Goal: Information Seeking & Learning: Learn about a topic

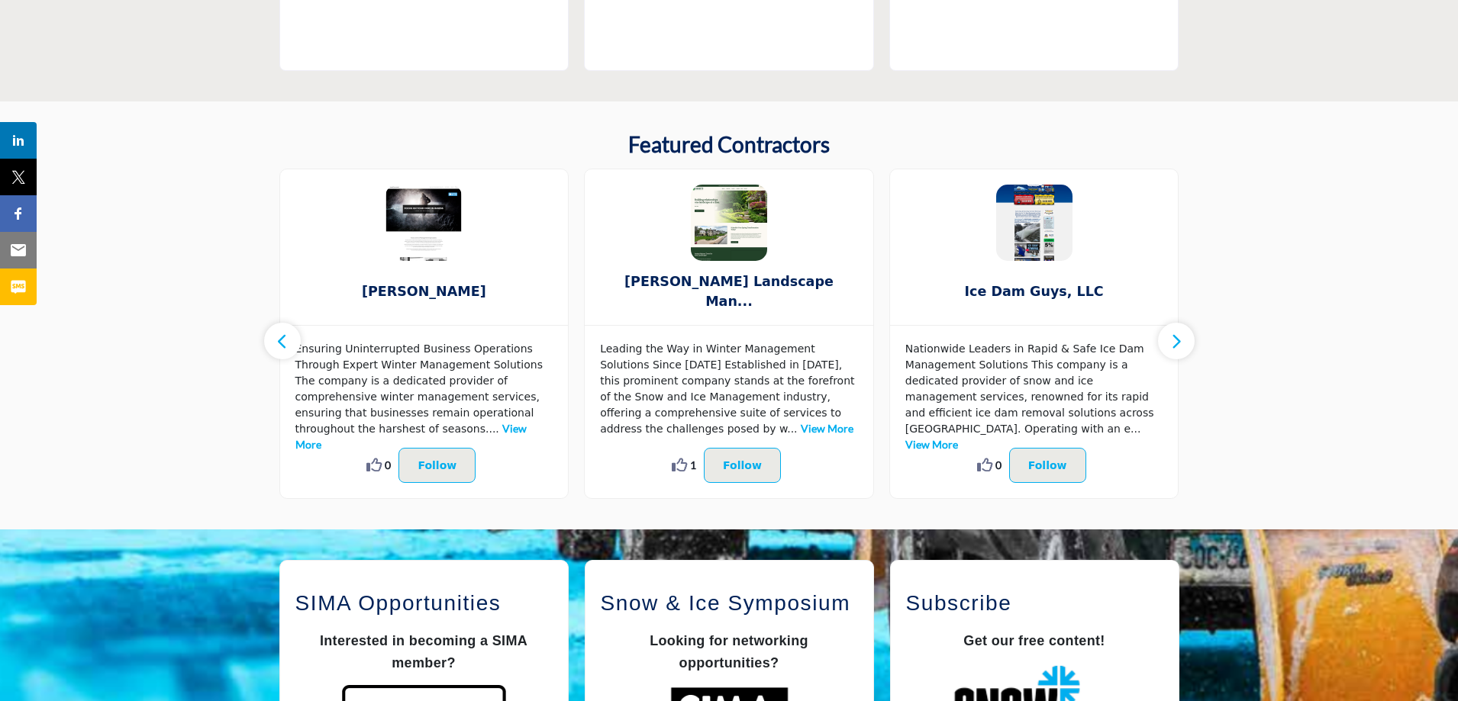
scroll to position [1069, 0]
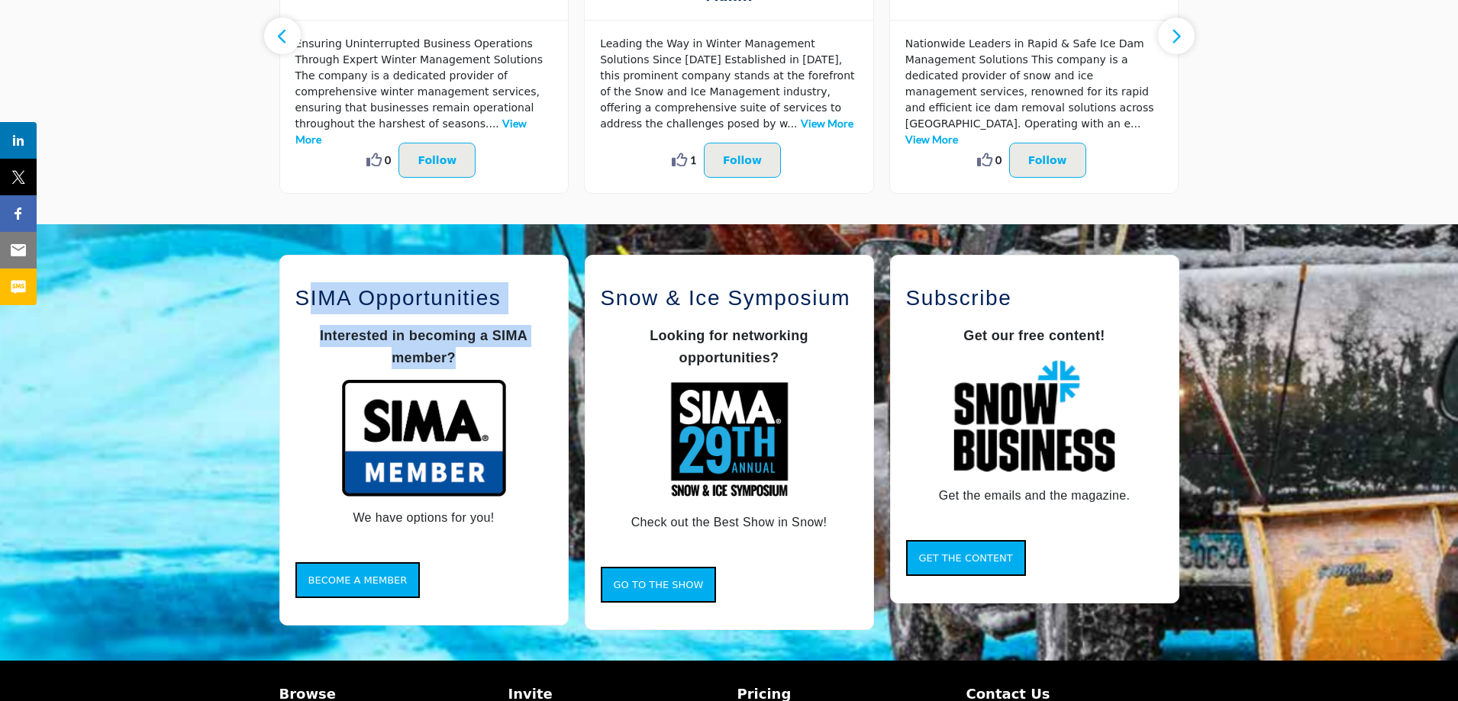
drag, startPoint x: 470, startPoint y: 353, endPoint x: 312, endPoint y: 298, distance: 167.5
click at [312, 298] on div "SIMA Opportunities Interested in becoming a SIMA member? We have options for yo…" at bounding box center [423, 405] width 257 height 247
click at [312, 298] on h2 "SIMA Opportunities" at bounding box center [423, 298] width 257 height 32
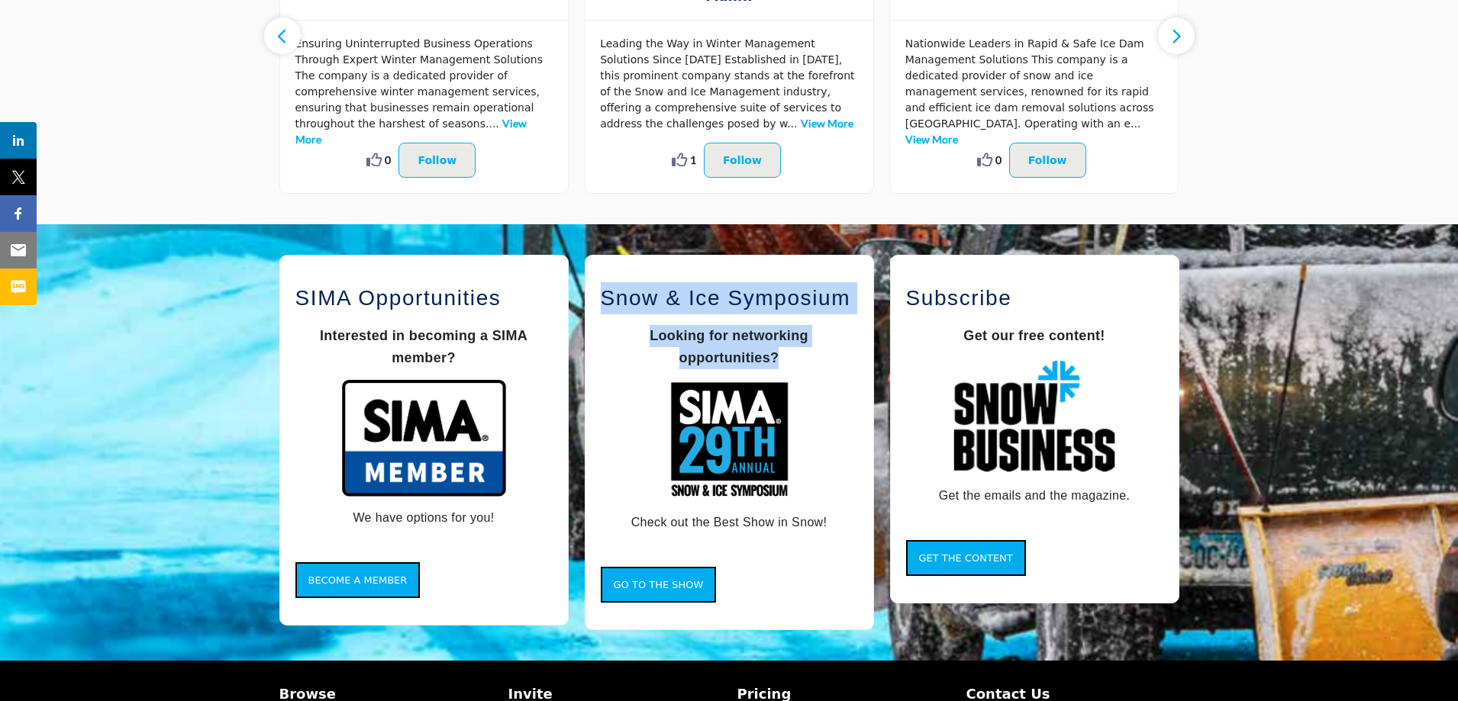
drag, startPoint x: 604, startPoint y: 296, endPoint x: 787, endPoint y: 350, distance: 190.8
click at [787, 350] on div "Snow & Ice Symposium Looking for networking opportunities? Check out the Best S…" at bounding box center [729, 407] width 257 height 251
click at [787, 350] on p "Looking for networking opportunities?" at bounding box center [729, 347] width 257 height 44
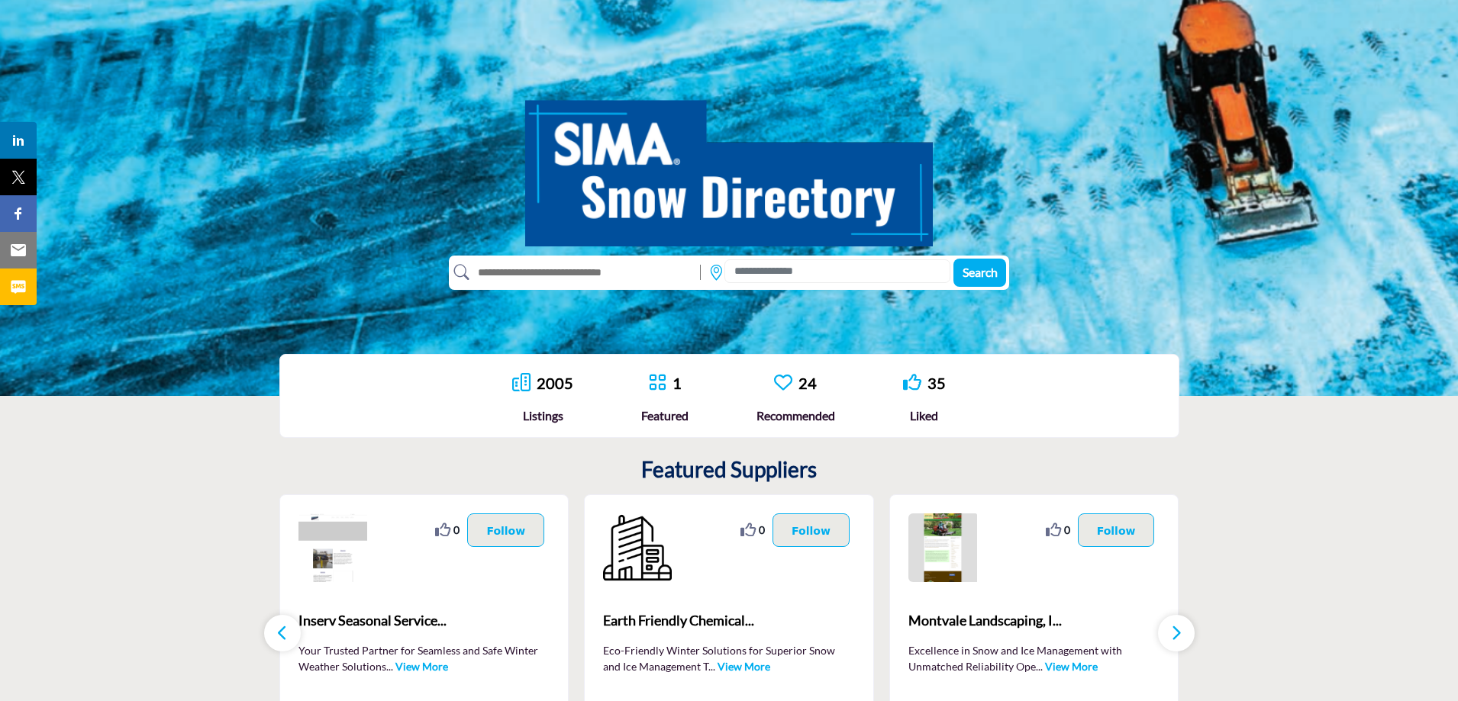
scroll to position [0, 0]
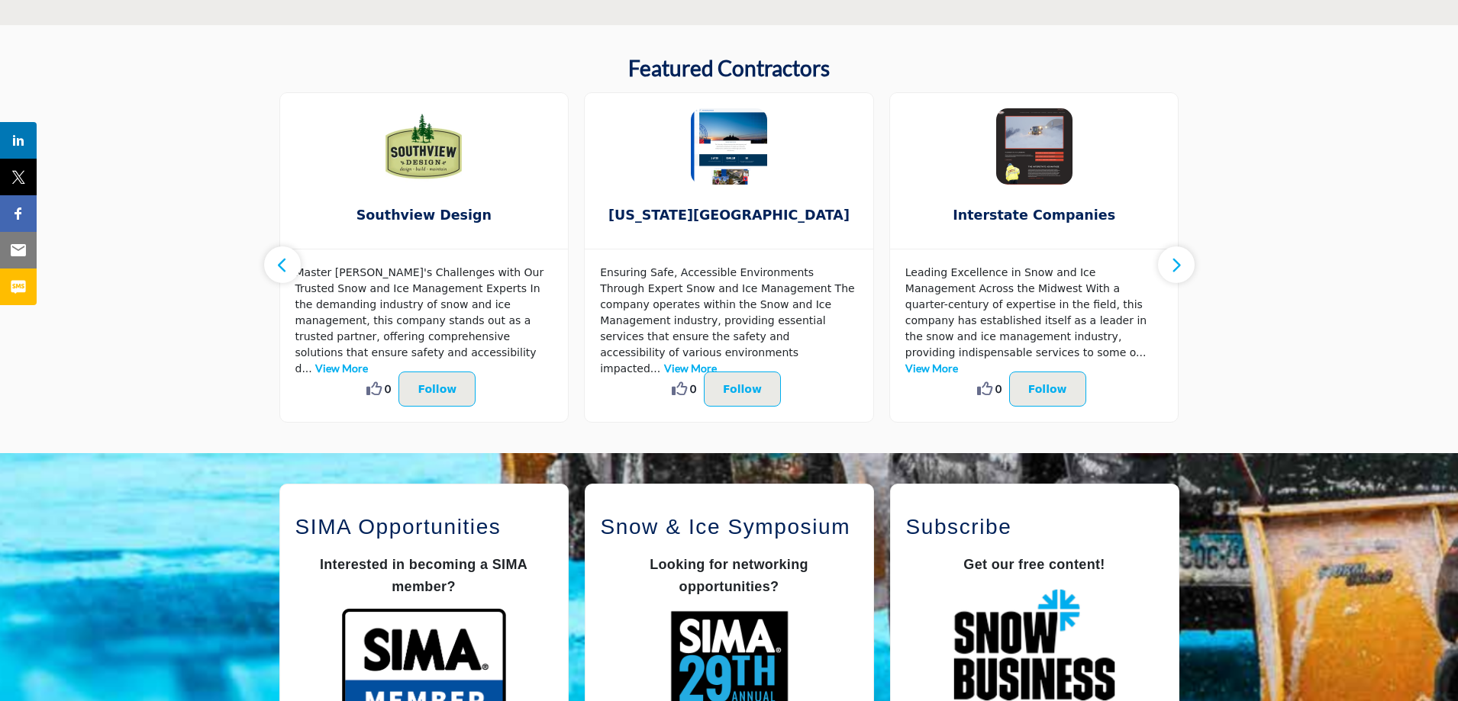
scroll to position [763, 0]
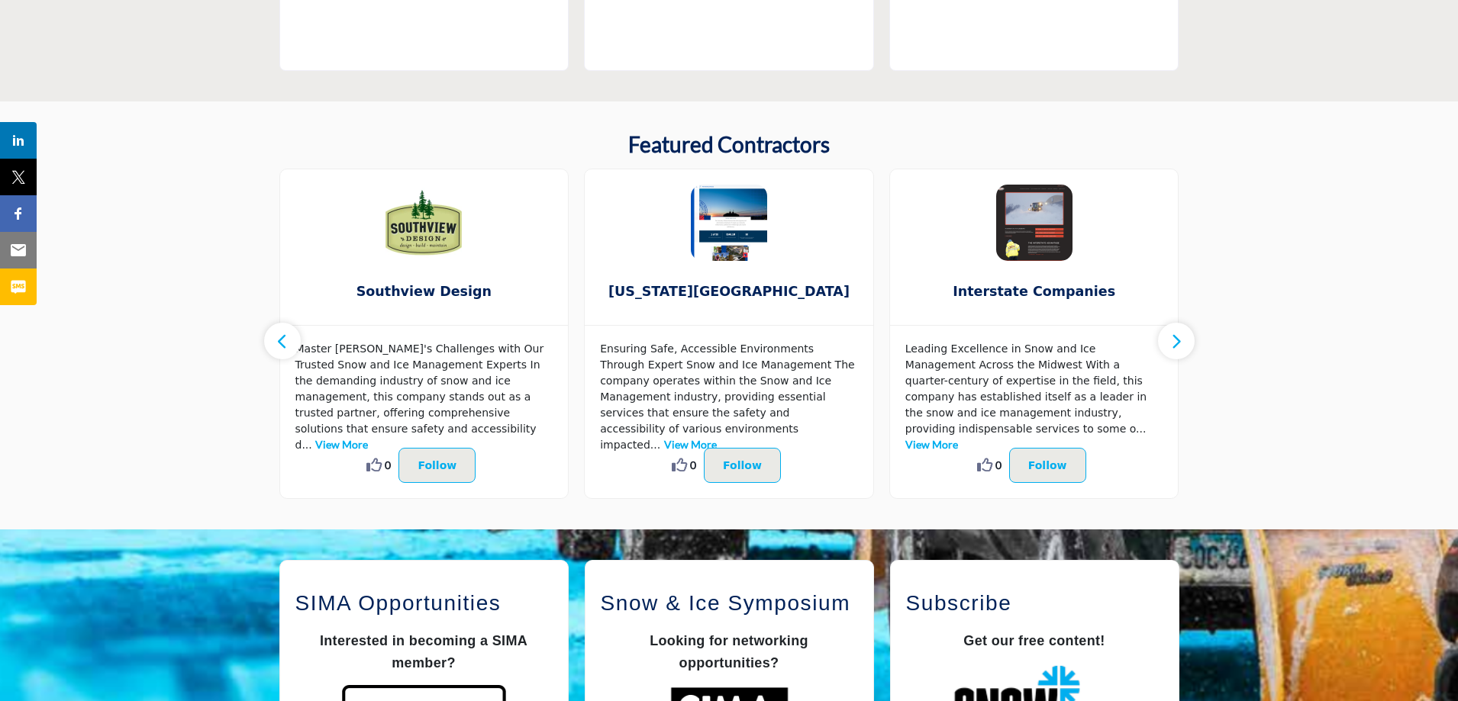
click at [1183, 343] on button "button" at bounding box center [1176, 341] width 37 height 37
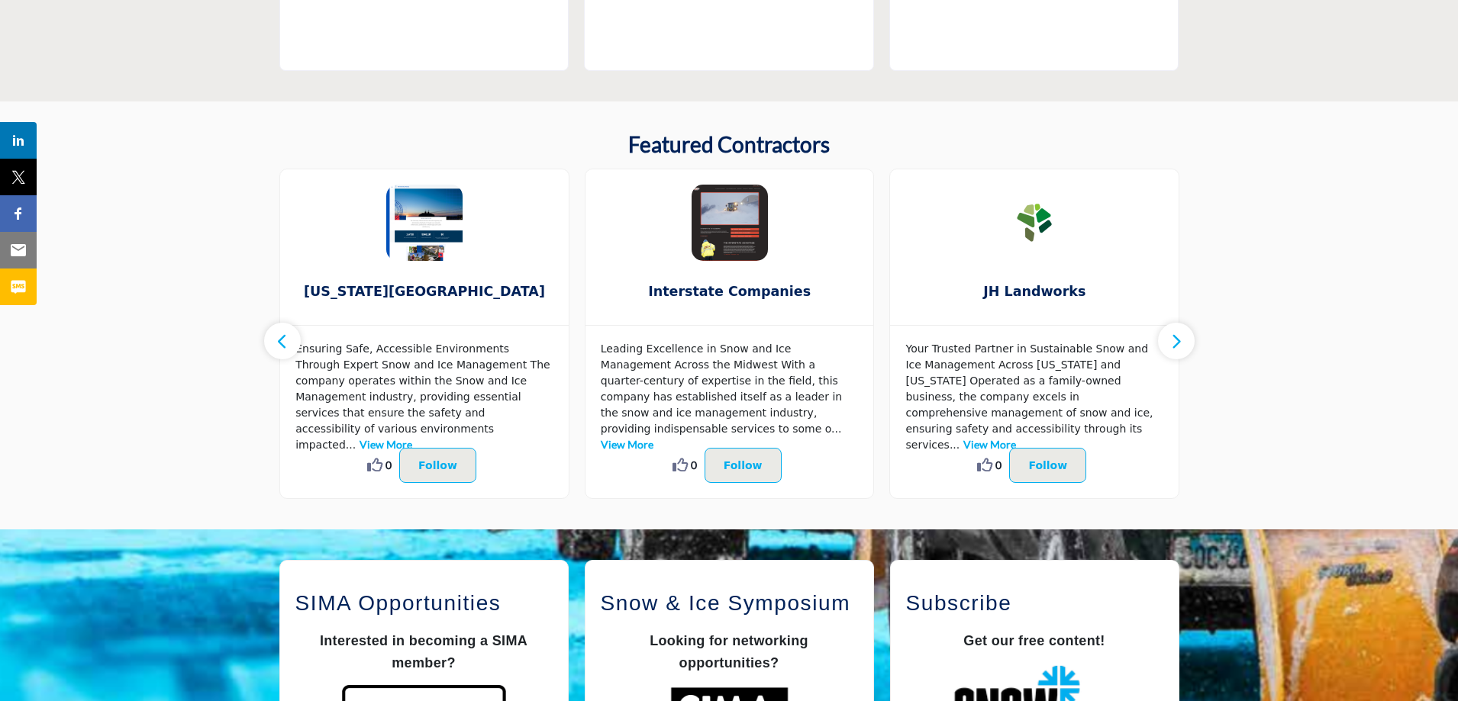
click at [1183, 343] on button "button" at bounding box center [1176, 341] width 37 height 37
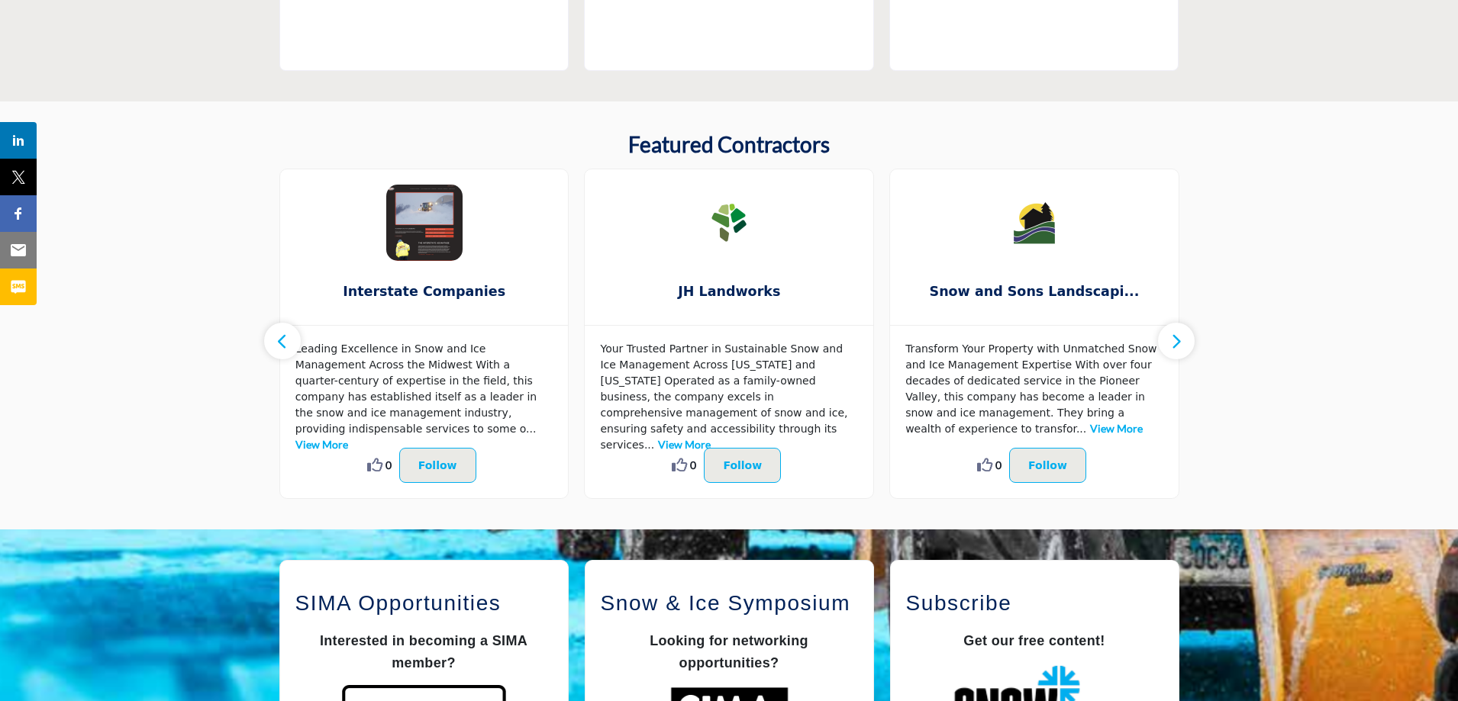
click at [1183, 343] on button "button" at bounding box center [1176, 341] width 37 height 37
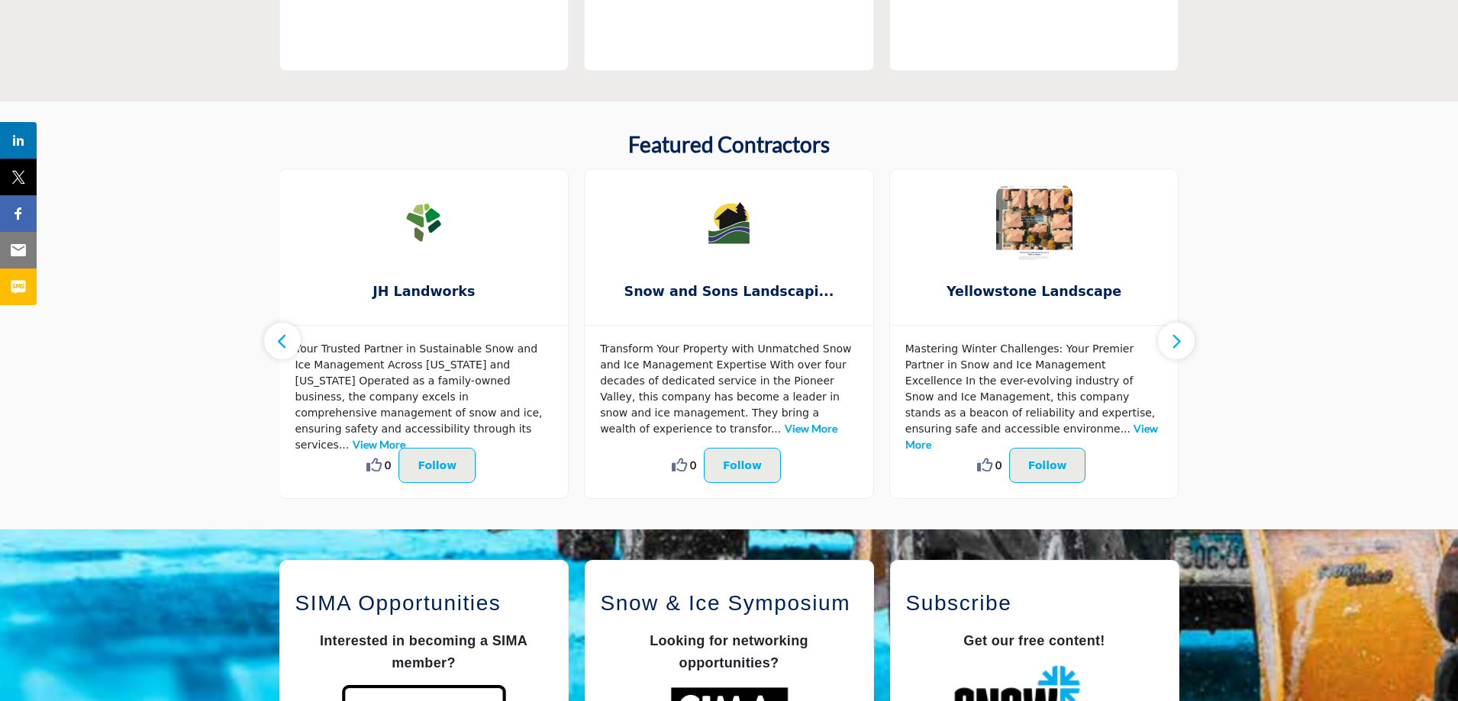
click at [1183, 343] on button "button" at bounding box center [1176, 341] width 37 height 37
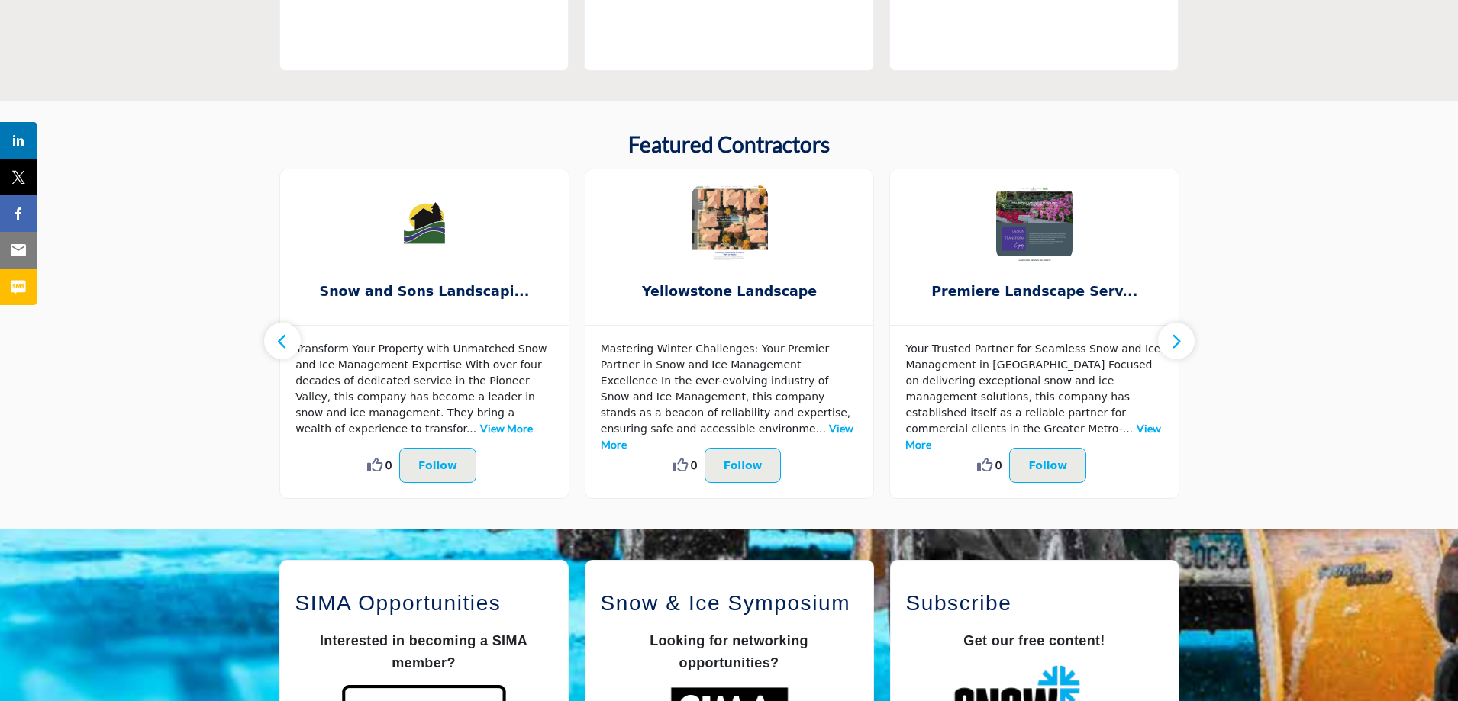
click at [1183, 343] on button "button" at bounding box center [1176, 341] width 37 height 37
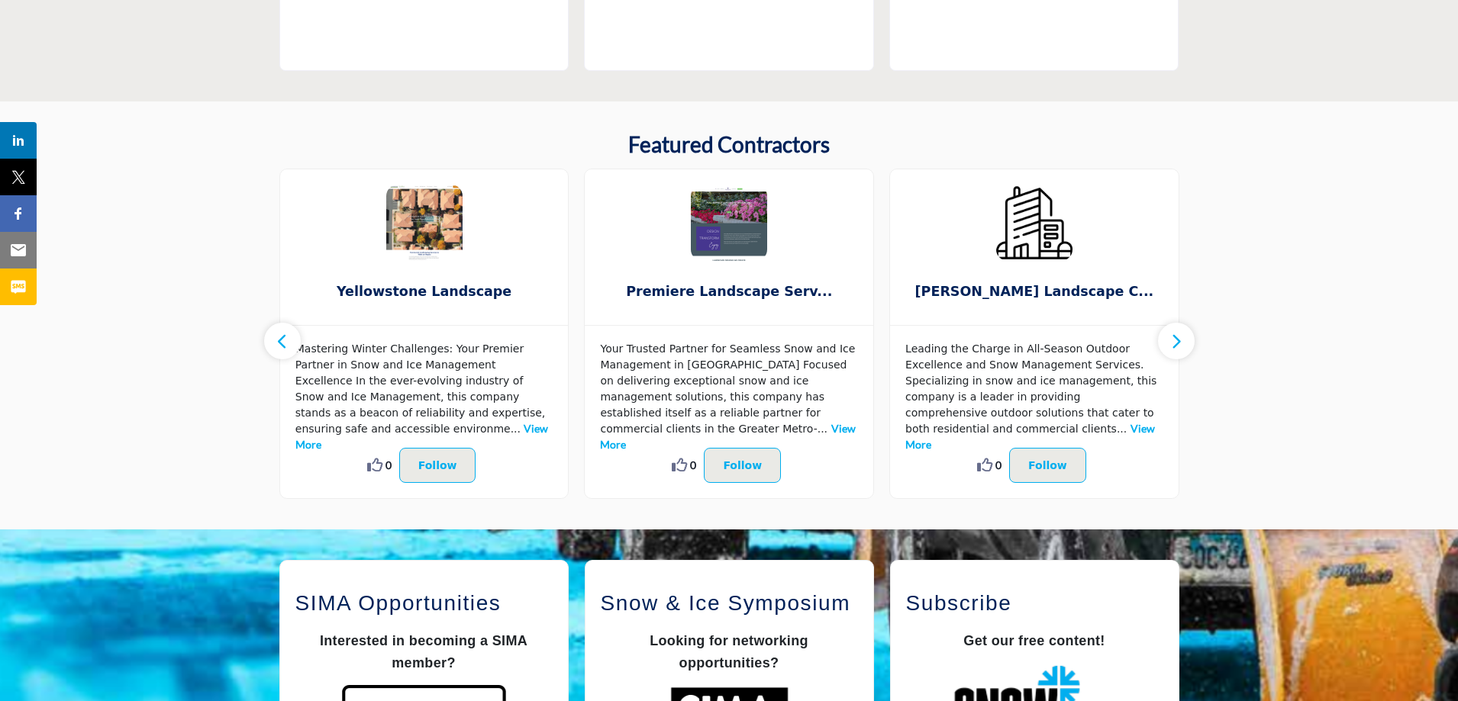
click at [1183, 343] on button "button" at bounding box center [1176, 341] width 37 height 37
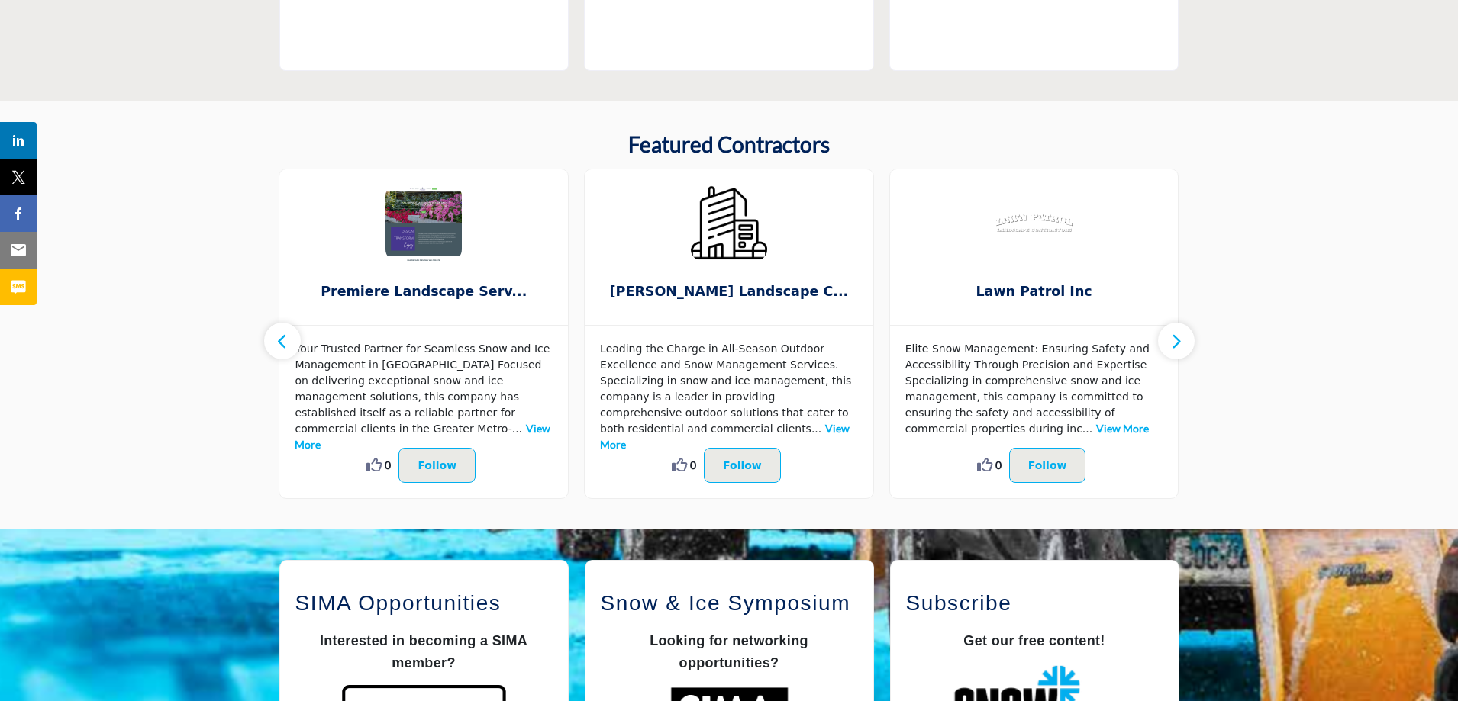
click at [1183, 343] on button "button" at bounding box center [1176, 341] width 37 height 37
